Goal: Use online tool/utility: Utilize a website feature to perform a specific function

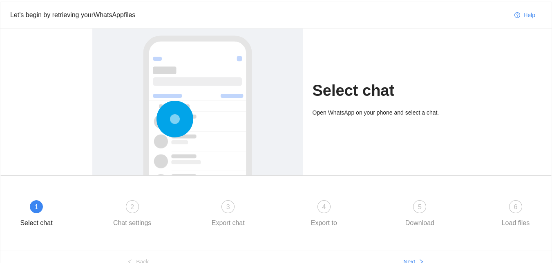
scroll to position [26, 0]
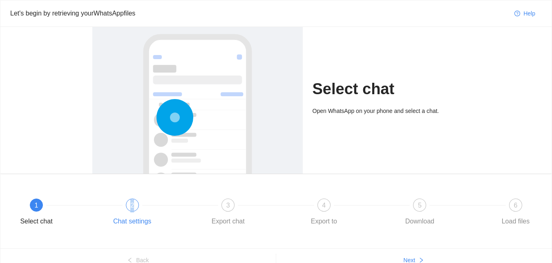
drag, startPoint x: 138, startPoint y: 198, endPoint x: 131, endPoint y: 203, distance: 8.5
click at [131, 203] on div "1 Select chat 2 Chat settings 3 Export chat 4 Export to 5 Download 6 Load files" at bounding box center [276, 214] width 526 height 46
click at [131, 203] on span "2" at bounding box center [132, 205] width 4 height 7
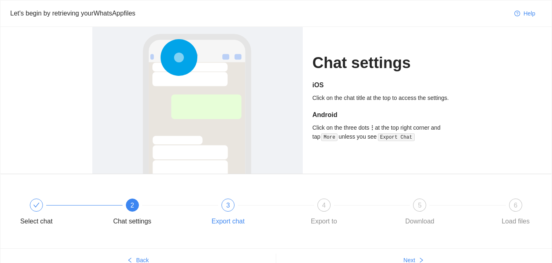
click at [229, 216] on div "Export chat" at bounding box center [228, 221] width 33 height 13
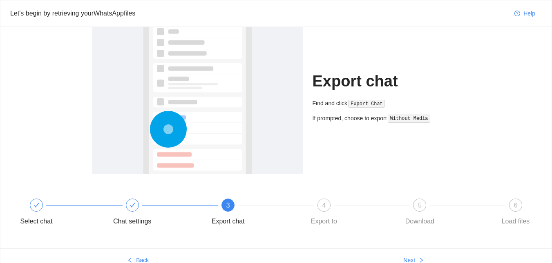
click at [319, 198] on div "Select chat Chat settings 3 Export chat 4 Export to 5 Download 6 Load files" at bounding box center [276, 214] width 526 height 46
click at [320, 200] on div "4" at bounding box center [323, 205] width 13 height 13
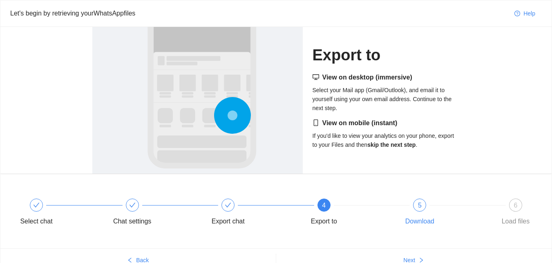
click at [419, 207] on span "5" at bounding box center [420, 205] width 4 height 7
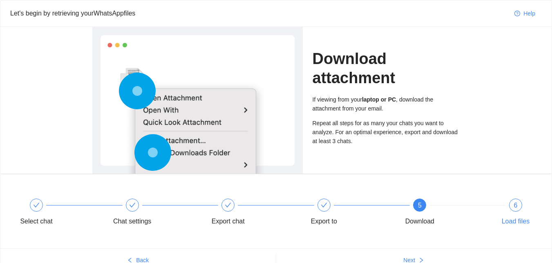
click at [522, 200] on div "6 Load files" at bounding box center [515, 213] width 47 height 29
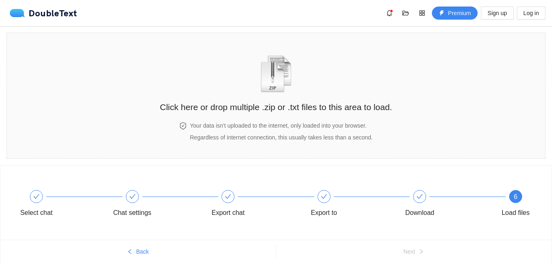
scroll to position [32, 0]
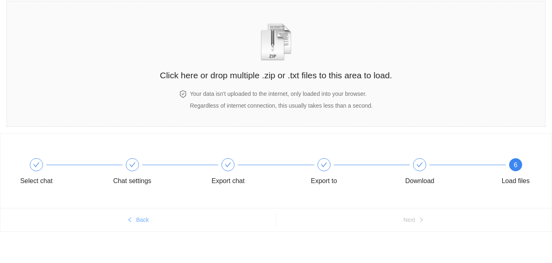
click at [142, 221] on span "Back" at bounding box center [142, 220] width 13 height 9
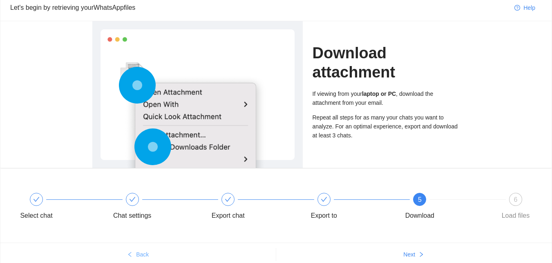
click at [142, 221] on div "Select chat Chat settings Export chat Export to 5 Download 6 Load files" at bounding box center [276, 208] width 526 height 46
click at [142, 221] on div "Chat settings" at bounding box center [132, 215] width 38 height 13
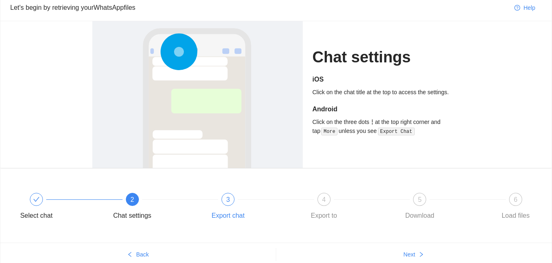
click at [220, 209] on div "Export chat" at bounding box center [228, 215] width 33 height 13
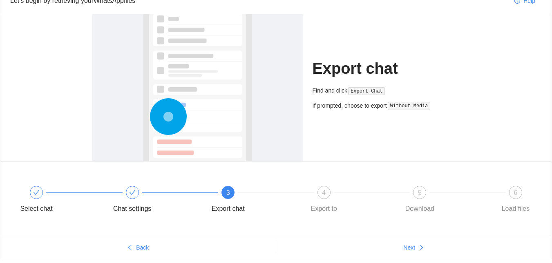
scroll to position [0, 0]
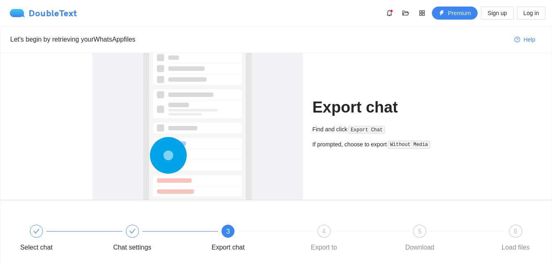
click at [75, 15] on div "DoubleText" at bounding box center [43, 13] width 67 height 8
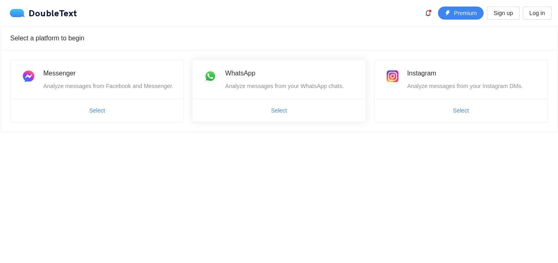
click at [252, 104] on span "Select" at bounding box center [278, 110] width 173 height 13
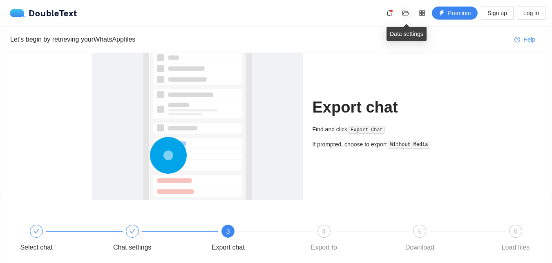
click at [404, 14] on icon "folder-open" at bounding box center [405, 13] width 7 height 7
click at [246, 25] on div "DoubleText Premium Sign up Log in" at bounding box center [276, 13] width 552 height 26
click at [126, 238] on div "Chat settings" at bounding box center [157, 239] width 96 height 29
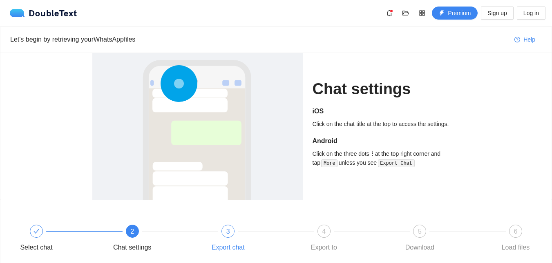
click at [225, 229] on div "3" at bounding box center [227, 231] width 13 height 13
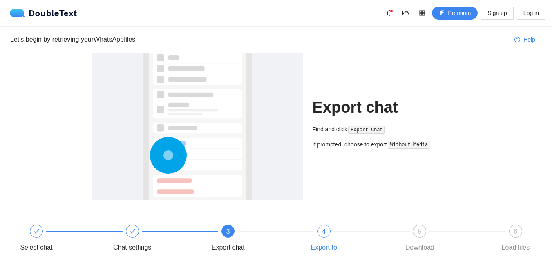
click at [320, 236] on div "4" at bounding box center [323, 231] width 13 height 13
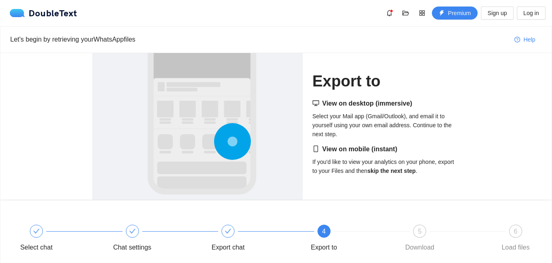
scroll to position [67, 0]
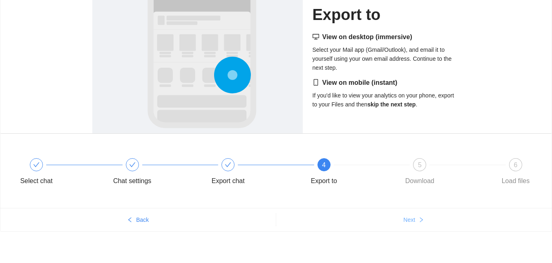
click at [425, 216] on button "Next" at bounding box center [414, 220] width 276 height 13
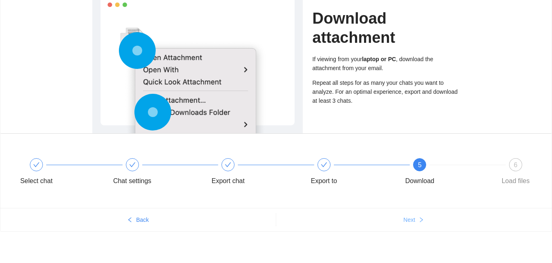
click at [425, 216] on button "Next" at bounding box center [414, 220] width 276 height 13
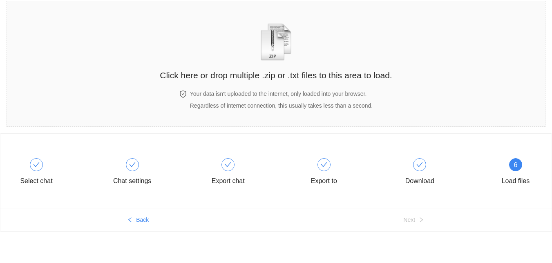
scroll to position [32, 0]
click at [234, 61] on div "Click here or drop multiple .zip or .txt files to this area to load." at bounding box center [276, 45] width 232 height 73
click at [275, 91] on h4 "Your data isn't uploaded to the internet, only loaded into your browser." at bounding box center [281, 93] width 183 height 9
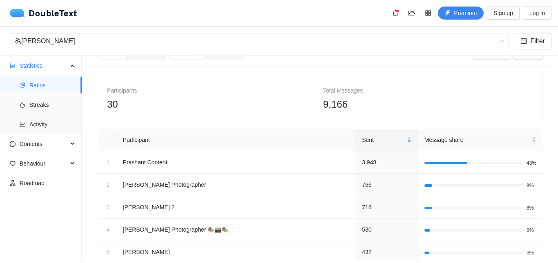
scroll to position [0, 0]
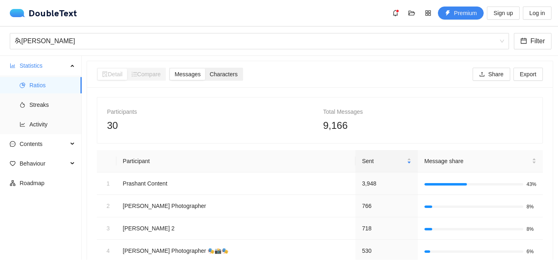
click at [242, 75] on div "Characters" at bounding box center [223, 74] width 37 height 11
click at [205, 69] on input "Characters" at bounding box center [205, 69] width 0 height 0
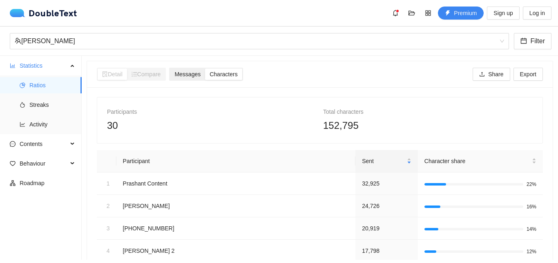
click at [183, 78] on div "Messages" at bounding box center [187, 74] width 35 height 11
click at [170, 69] on input "Messages" at bounding box center [170, 69] width 0 height 0
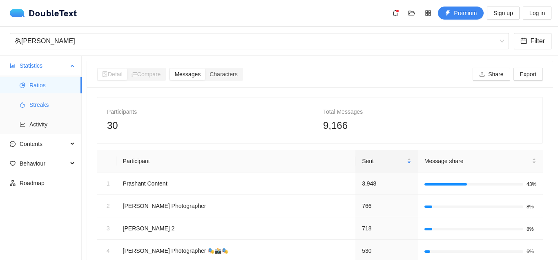
click at [43, 106] on span "Streaks" at bounding box center [52, 105] width 46 height 16
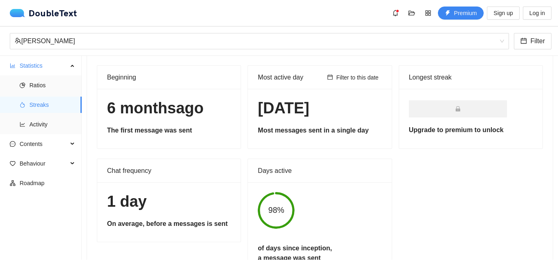
scroll to position [36, 0]
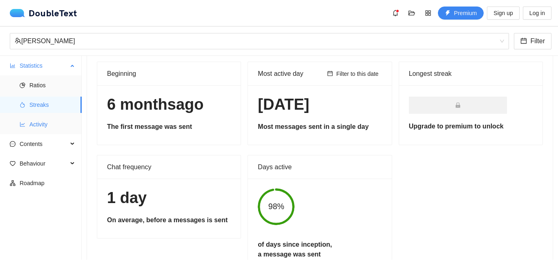
click at [51, 123] on span "Activity" at bounding box center [52, 124] width 46 height 16
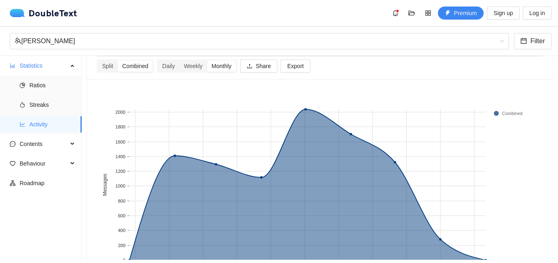
scroll to position [58, 0]
click at [58, 149] on span "Contents" at bounding box center [44, 144] width 48 height 16
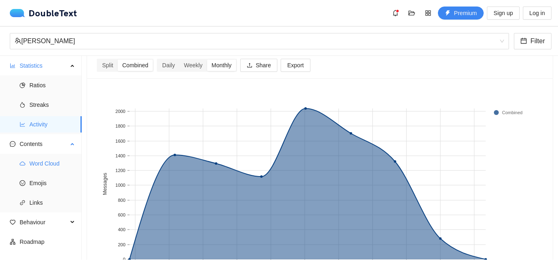
click at [53, 160] on span "Word Cloud" at bounding box center [52, 164] width 46 height 16
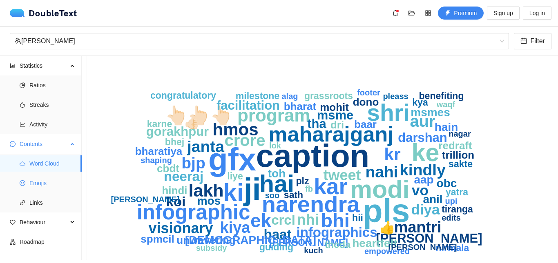
click at [62, 187] on span "Emojis" at bounding box center [52, 183] width 46 height 16
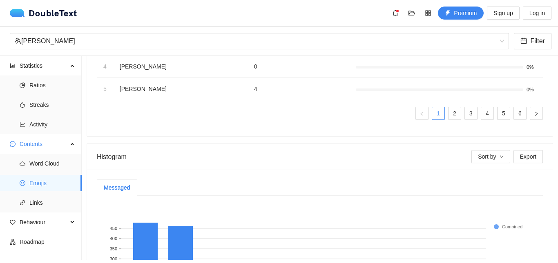
scroll to position [131, 0]
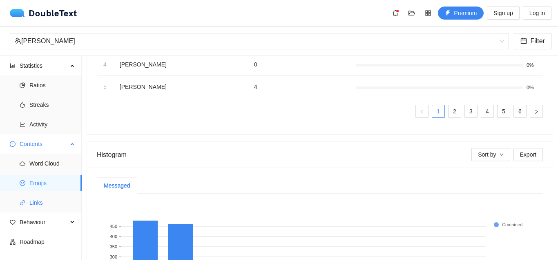
click at [44, 207] on span "Links" at bounding box center [52, 203] width 46 height 16
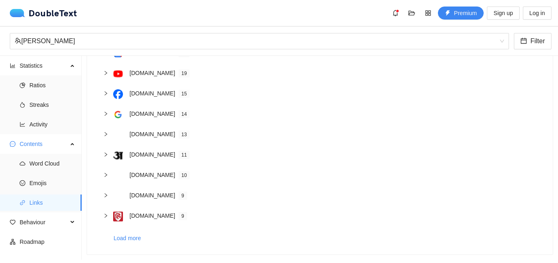
scroll to position [122, 0]
click at [53, 217] on span "Behaviour" at bounding box center [44, 222] width 48 height 16
click at [45, 243] on span "Interactions" at bounding box center [52, 242] width 46 height 16
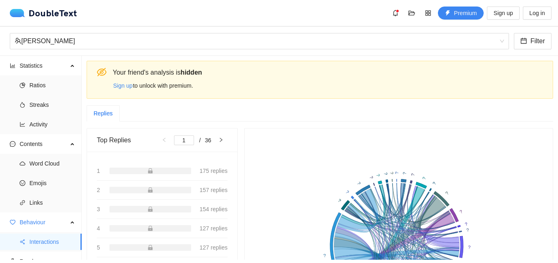
scroll to position [35, 0]
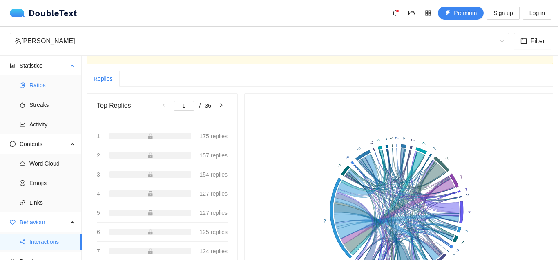
click at [47, 83] on span "Ratios" at bounding box center [52, 85] width 46 height 16
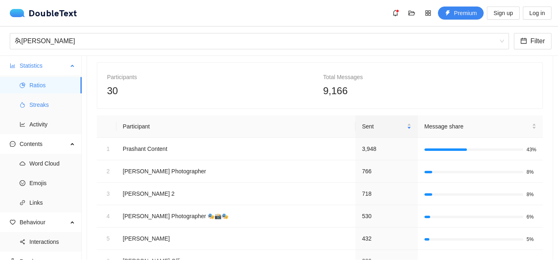
click at [45, 105] on span "Streaks" at bounding box center [52, 105] width 46 height 16
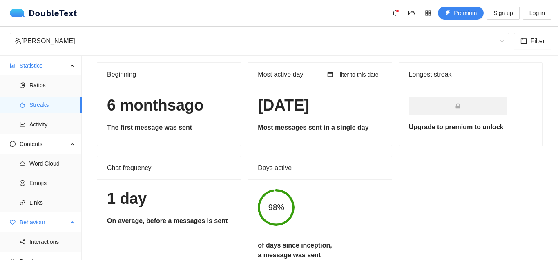
click at [0, 216] on div "Behaviour" at bounding box center [41, 222] width 82 height 16
click at [62, 228] on span "Behaviour" at bounding box center [44, 222] width 48 height 16
click at [59, 254] on span "Roadmap" at bounding box center [48, 262] width 56 height 16
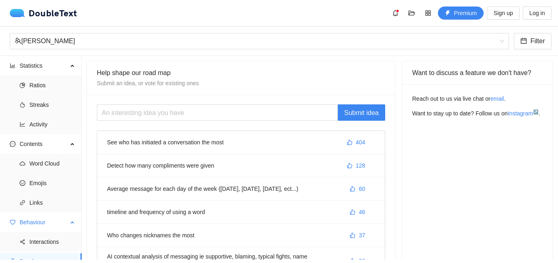
click at [39, 225] on span "Behaviour" at bounding box center [44, 222] width 48 height 16
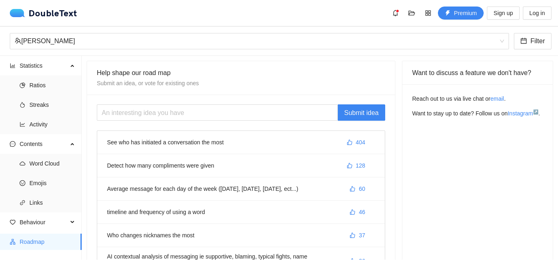
click at [38, 236] on span "Roadmap" at bounding box center [48, 242] width 56 height 16
drag, startPoint x: 55, startPoint y: 208, endPoint x: 55, endPoint y: 202, distance: 6.1
click at [55, 207] on span "Links" at bounding box center [52, 203] width 46 height 16
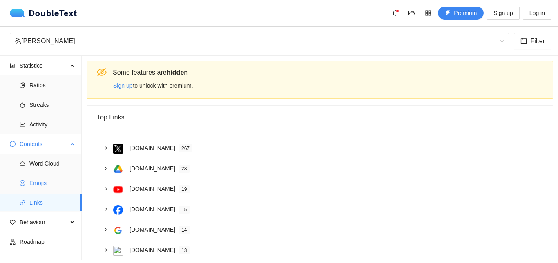
click at [52, 183] on span "Emojis" at bounding box center [52, 183] width 46 height 16
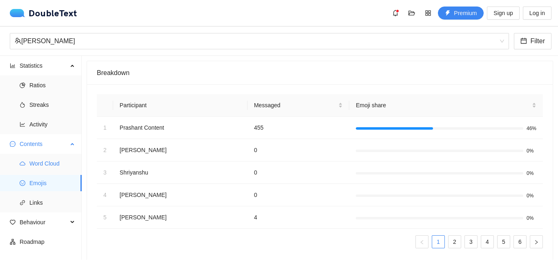
click at [52, 164] on span "Word Cloud" at bounding box center [52, 164] width 46 height 16
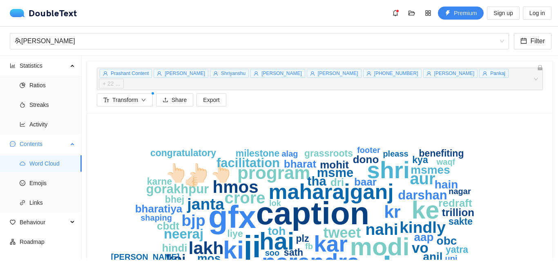
click at [34, 145] on span "Contents" at bounding box center [44, 144] width 48 height 16
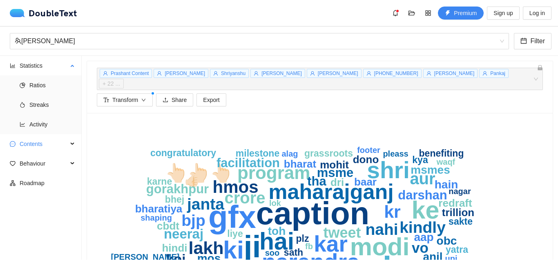
click at [52, 114] on ul "Ratios Streaks Activity" at bounding box center [40, 105] width 81 height 59
click at [49, 120] on span "Activity" at bounding box center [52, 124] width 46 height 16
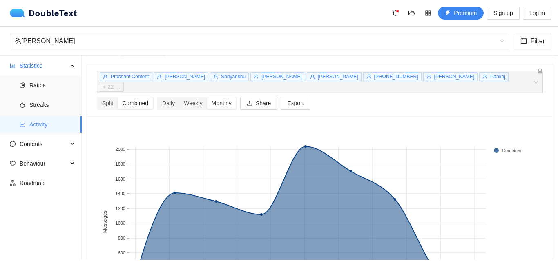
scroll to position [19, 0]
click at [218, 98] on div "Monthly" at bounding box center [221, 103] width 29 height 11
click at [207, 98] on input "Monthly" at bounding box center [207, 98] width 0 height 0
click at [168, 98] on div "Daily" at bounding box center [169, 103] width 22 height 11
click at [158, 98] on input "Daily" at bounding box center [158, 98] width 0 height 0
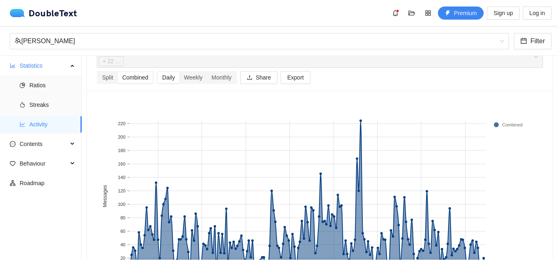
scroll to position [39, 0]
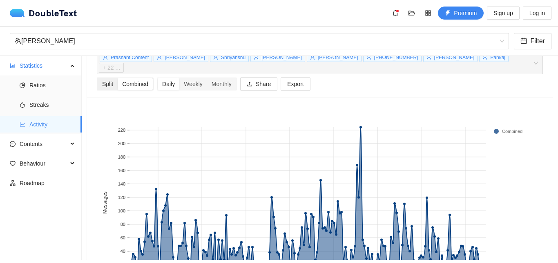
click at [113, 78] on div "Split" at bounding box center [108, 83] width 20 height 11
click at [98, 78] on input "Split" at bounding box center [98, 78] width 0 height 0
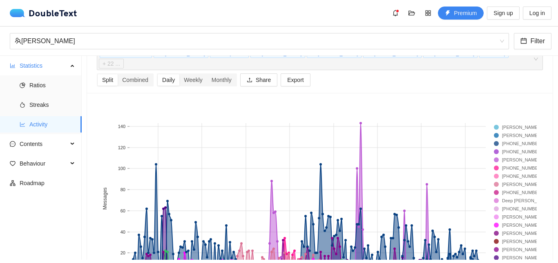
scroll to position [42, 0]
click at [147, 75] on div "Combined" at bounding box center [135, 80] width 35 height 11
click at [118, 75] on input "Combined" at bounding box center [118, 75] width 0 height 0
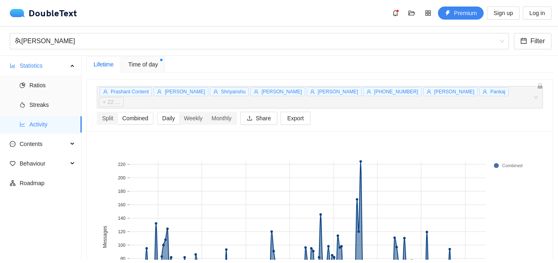
scroll to position [0, 0]
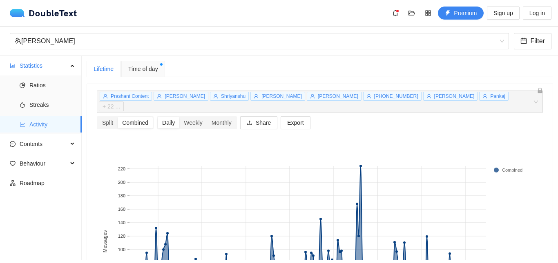
click at [129, 66] on span "Time of day" at bounding box center [143, 69] width 30 height 9
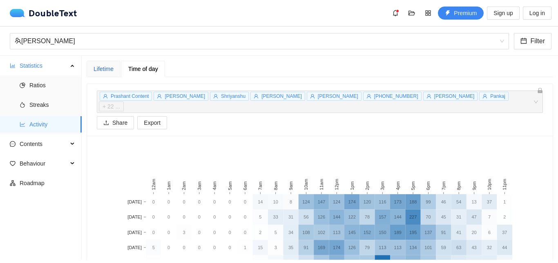
click at [100, 72] on div "Lifetime" at bounding box center [104, 69] width 20 height 9
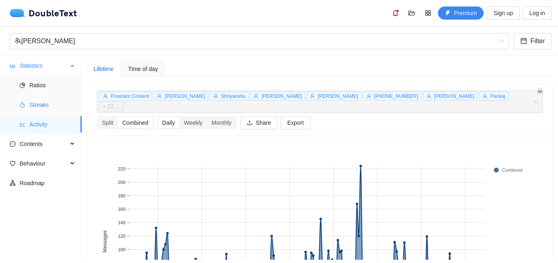
click at [59, 104] on span "Streaks" at bounding box center [52, 105] width 46 height 16
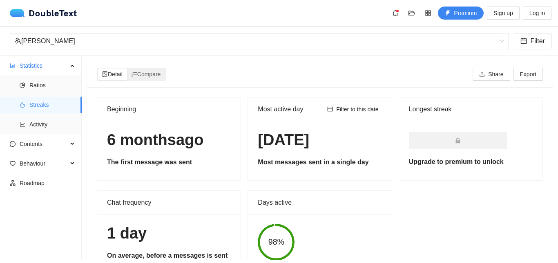
click at [157, 68] on div "Detail Compare" at bounding box center [131, 74] width 69 height 13
click at [154, 74] on span "Compare" at bounding box center [145, 74] width 29 height 7
click at [127, 69] on input "Compare" at bounding box center [127, 69] width 0 height 0
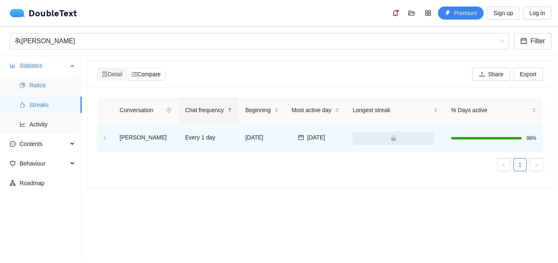
click at [55, 85] on span "Ratios" at bounding box center [52, 85] width 46 height 16
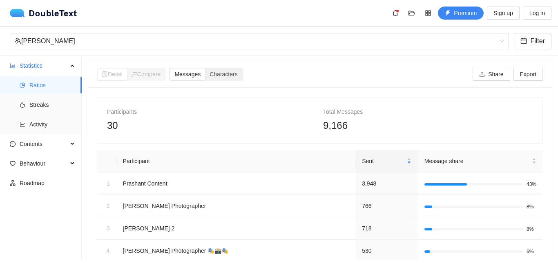
click at [197, 77] on span "Messages" at bounding box center [187, 74] width 26 height 7
click at [170, 69] on input "Messages" at bounding box center [170, 69] width 0 height 0
click at [243, 79] on div "Messages Characters" at bounding box center [206, 74] width 74 height 13
click at [232, 75] on span "Characters" at bounding box center [223, 74] width 28 height 7
click at [205, 69] on input "Characters" at bounding box center [205, 69] width 0 height 0
